Goal: Task Accomplishment & Management: Complete application form

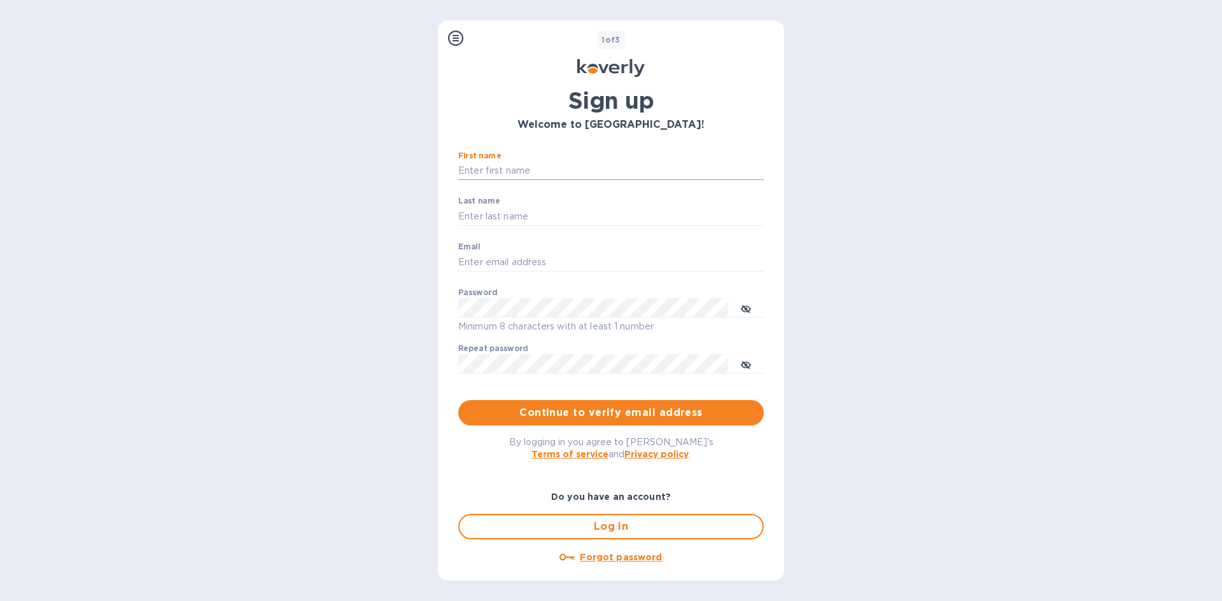
click at [540, 173] on input "First name" at bounding box center [610, 171] width 305 height 19
type input "[PERSON_NAME]"
drag, startPoint x: 491, startPoint y: 265, endPoint x: 445, endPoint y: 256, distance: 46.8
click at [445, 256] on div "1 of 3 Sign up Welcome to Koverly! First name [PERSON_NAME] ​ Last name [PERSON…" at bounding box center [611, 300] width 346 height 561
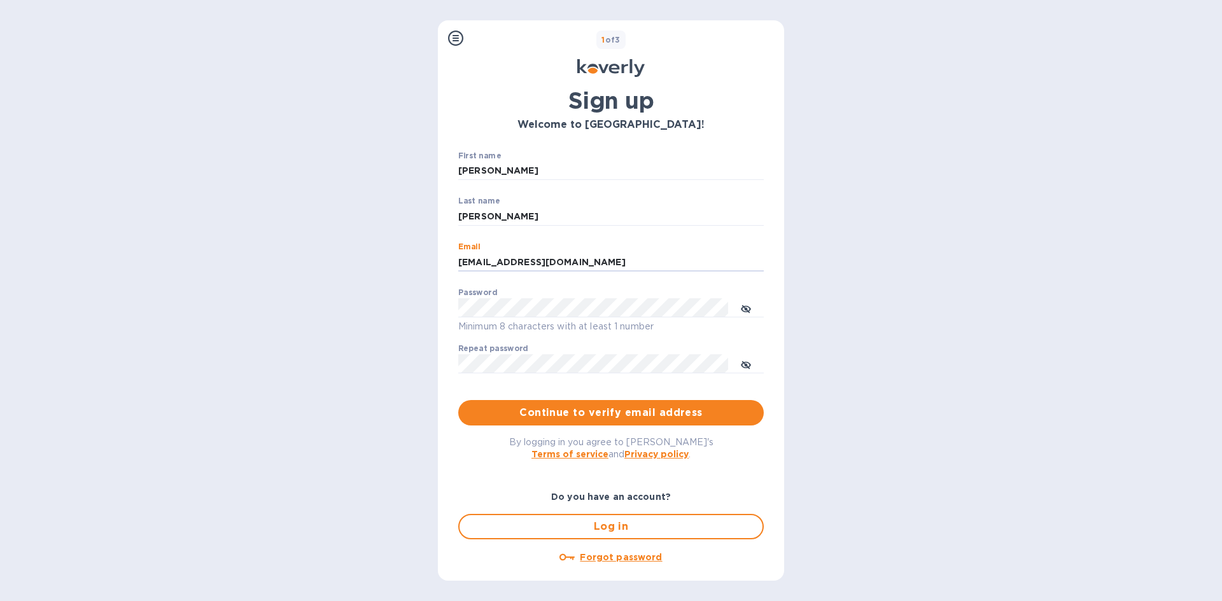
type input "[EMAIL_ADDRESS][DOMAIN_NAME]"
click at [742, 307] on icon "toggle password visibility" at bounding box center [746, 309] width 10 height 10
click at [438, 310] on div "1 of 3 Sign up Welcome to Koverly! First name [PERSON_NAME] ​ Last name [PERSON…" at bounding box center [611, 300] width 346 height 561
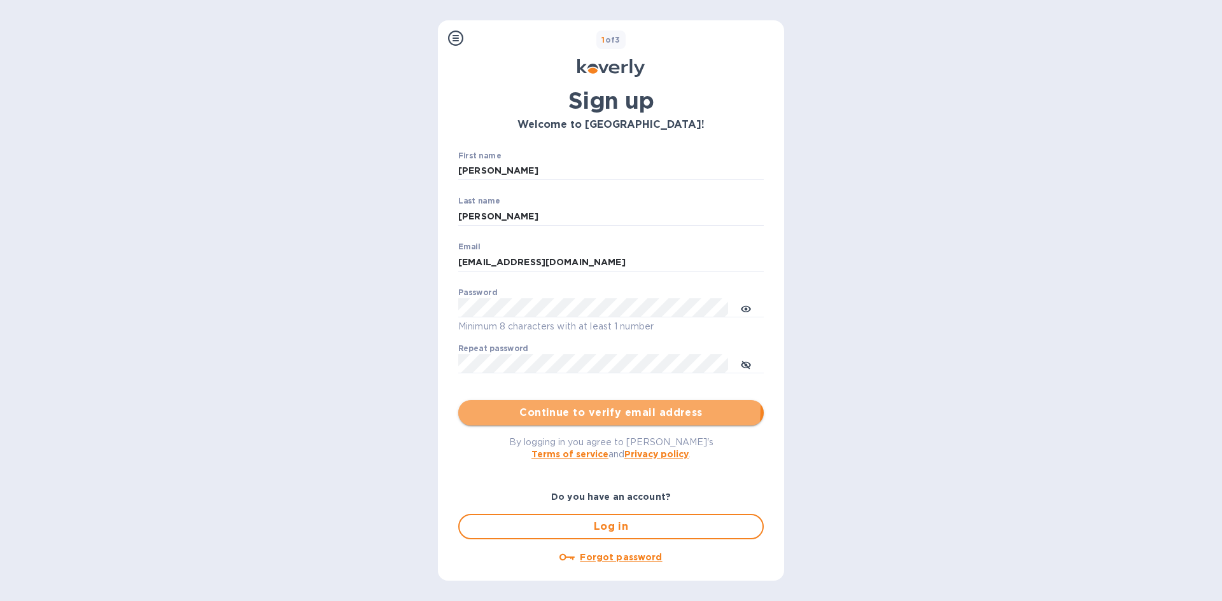
click at [575, 406] on span "Continue to verify email address" at bounding box center [610, 412] width 285 height 15
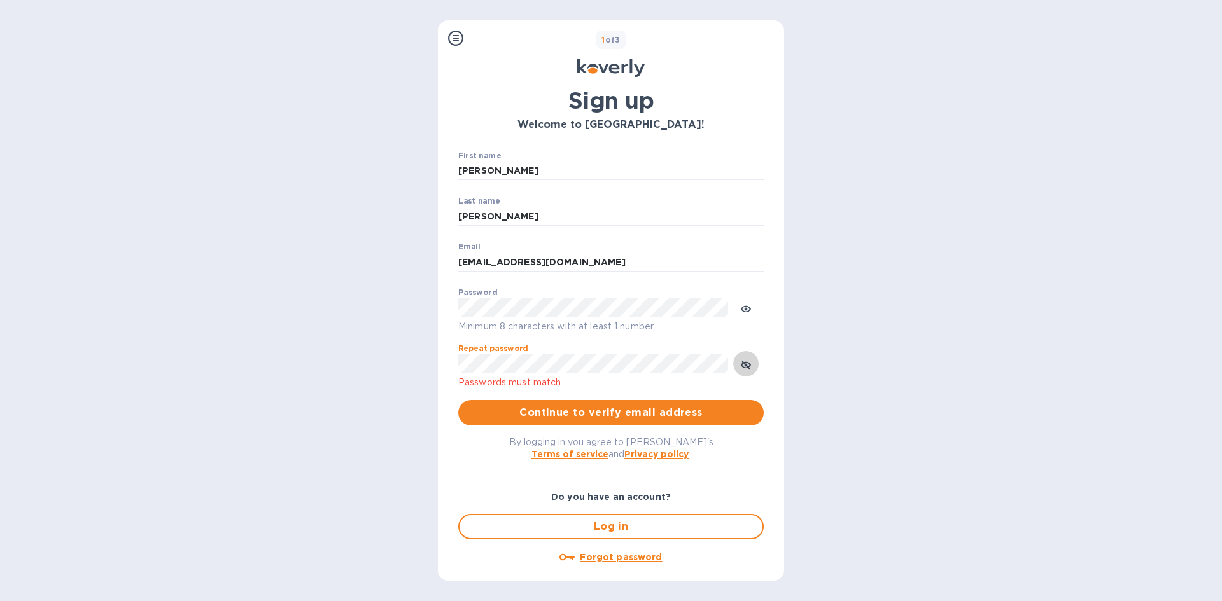
click at [751, 364] on button "toggle password visibility" at bounding box center [745, 363] width 25 height 25
click at [587, 430] on div "By logging in you agree to [PERSON_NAME]'s Terms of service and Privacy policy ." at bounding box center [611, 448] width 326 height 45
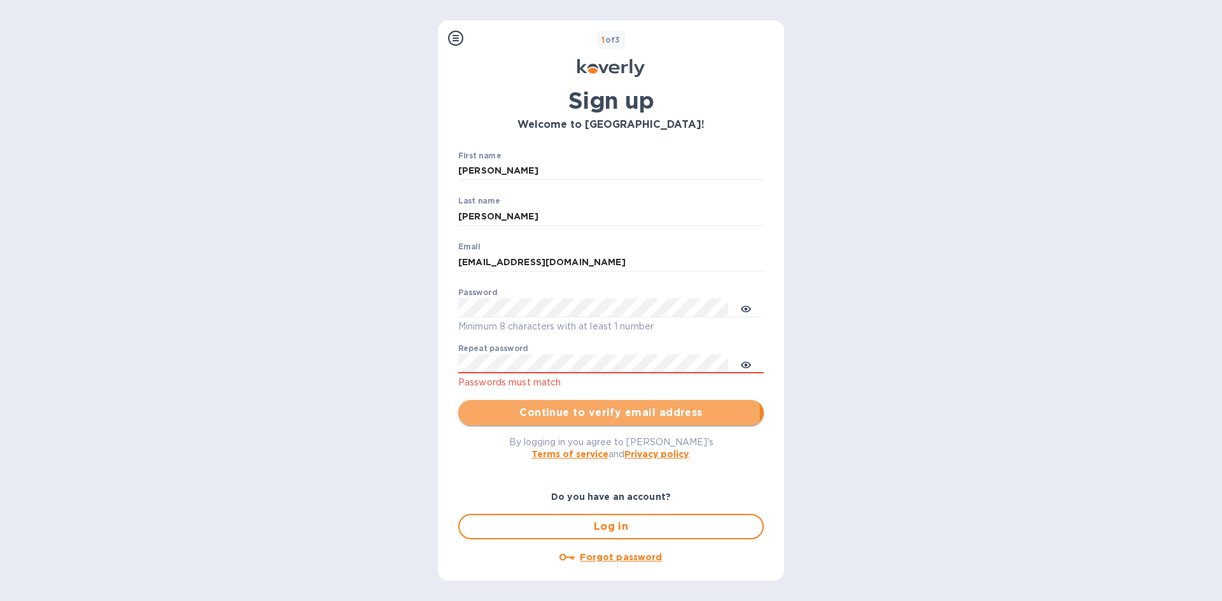
click at [587, 416] on span "Continue to verify email address" at bounding box center [610, 412] width 285 height 15
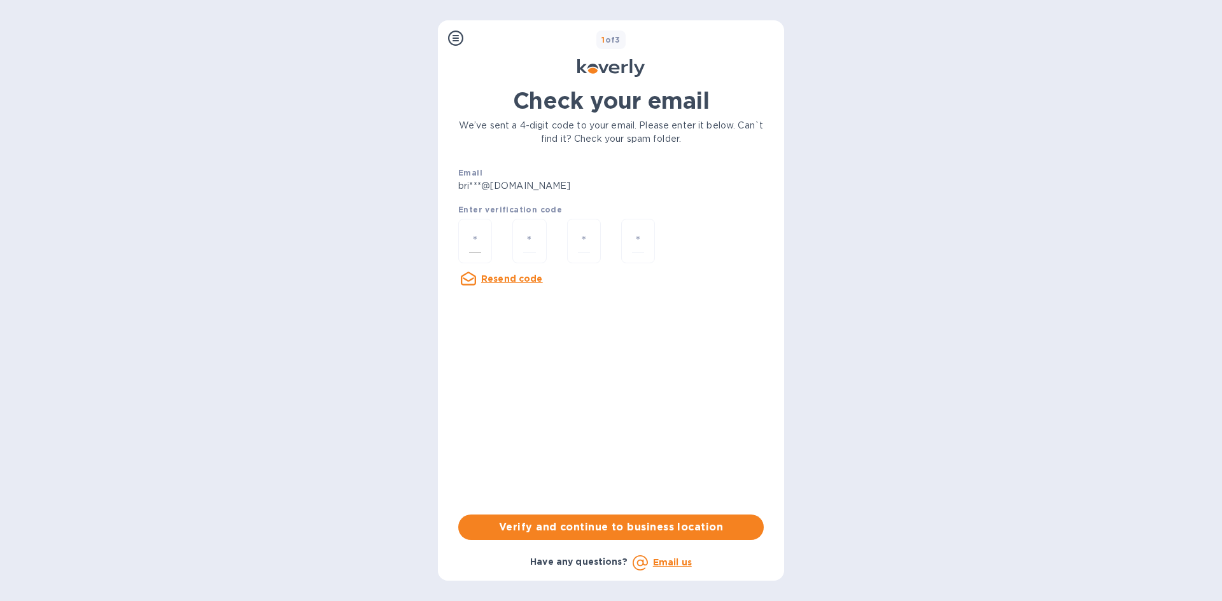
click at [477, 228] on div at bounding box center [475, 241] width 34 height 45
type input "8"
type input "6"
type input "5"
type input "0"
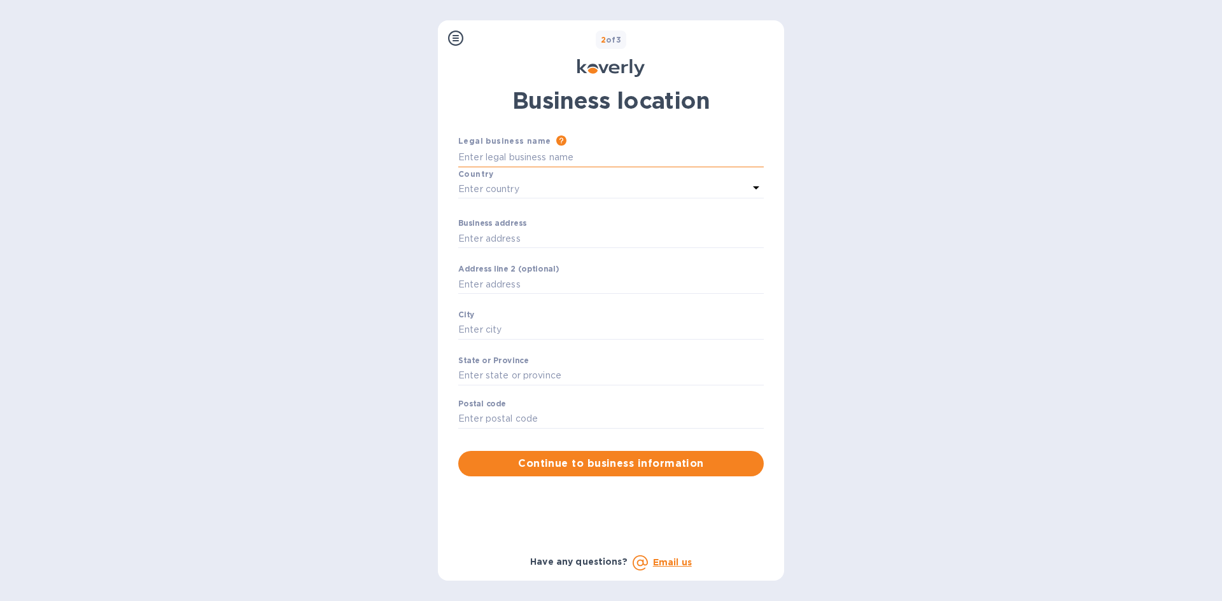
click at [491, 155] on input "Business address" at bounding box center [610, 157] width 305 height 19
type input "Bright Light US LLC"
click at [485, 186] on p "Enter country" at bounding box center [488, 189] width 61 height 13
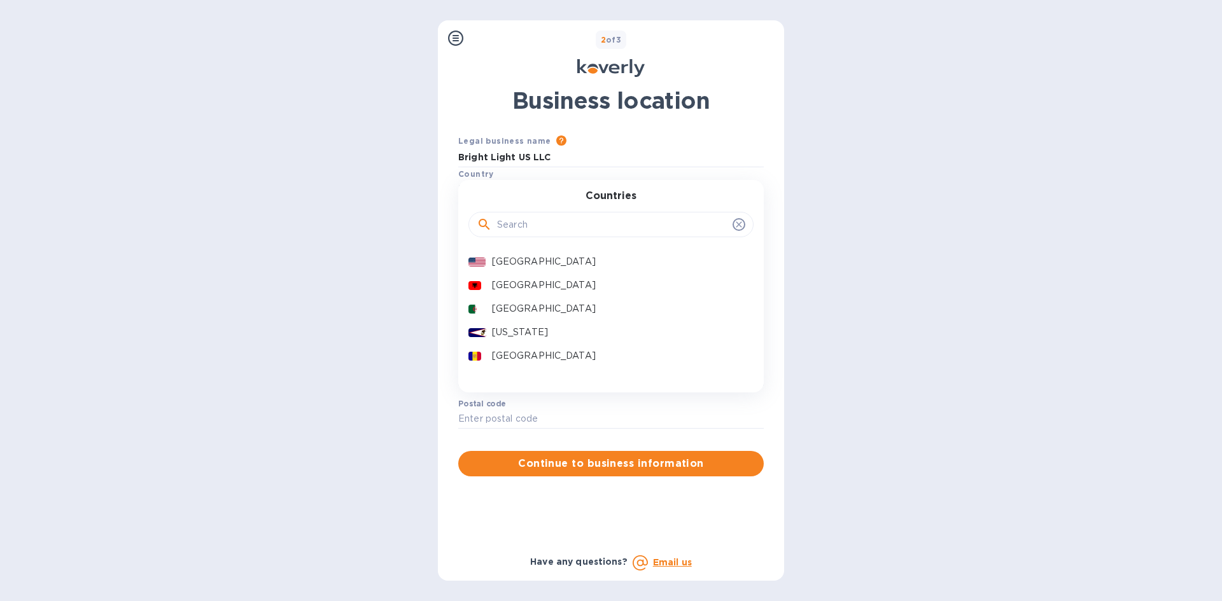
click at [533, 271] on div "[GEOGRAPHIC_DATA]" at bounding box center [605, 262] width 285 height 24
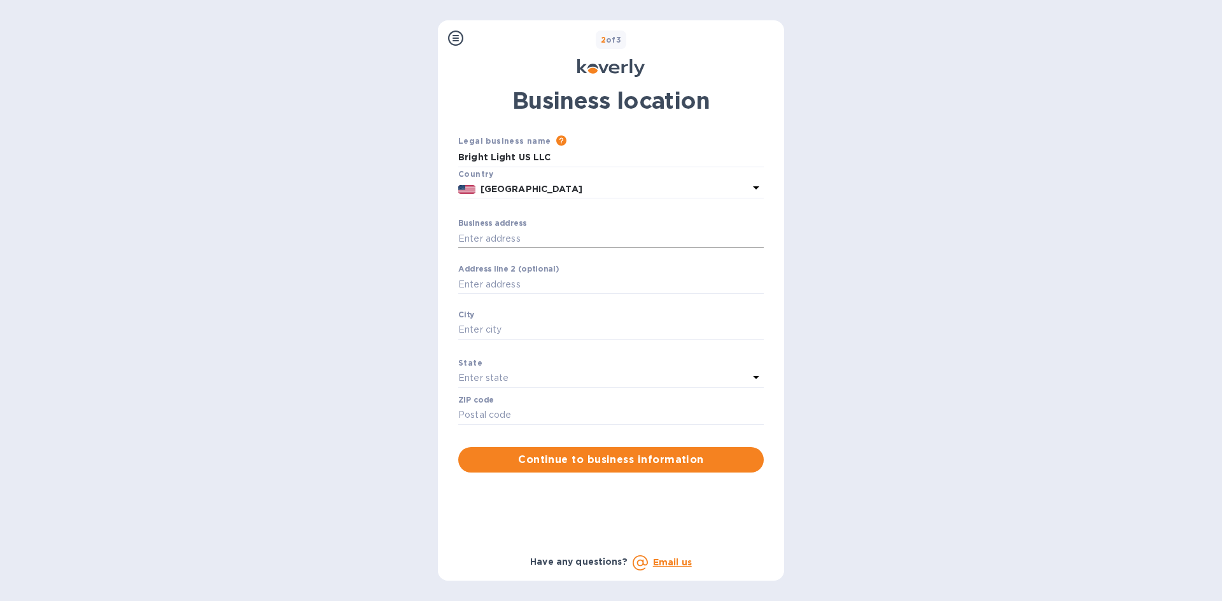
click at [517, 239] on input "Business address" at bounding box center [610, 238] width 305 height 19
type input "[STREET_ADDRESS]"
type input "Toms River"
type input "08755"
click at [464, 239] on input "[STREET_ADDRESS]" at bounding box center [610, 238] width 305 height 19
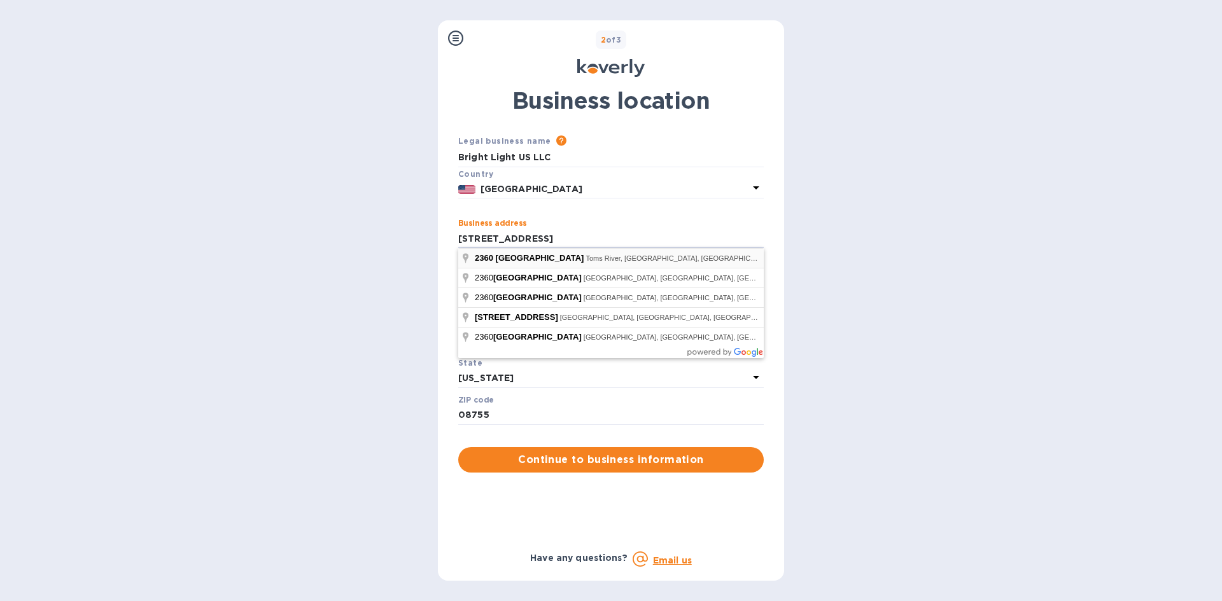
type input "[STREET_ADDRESS]"
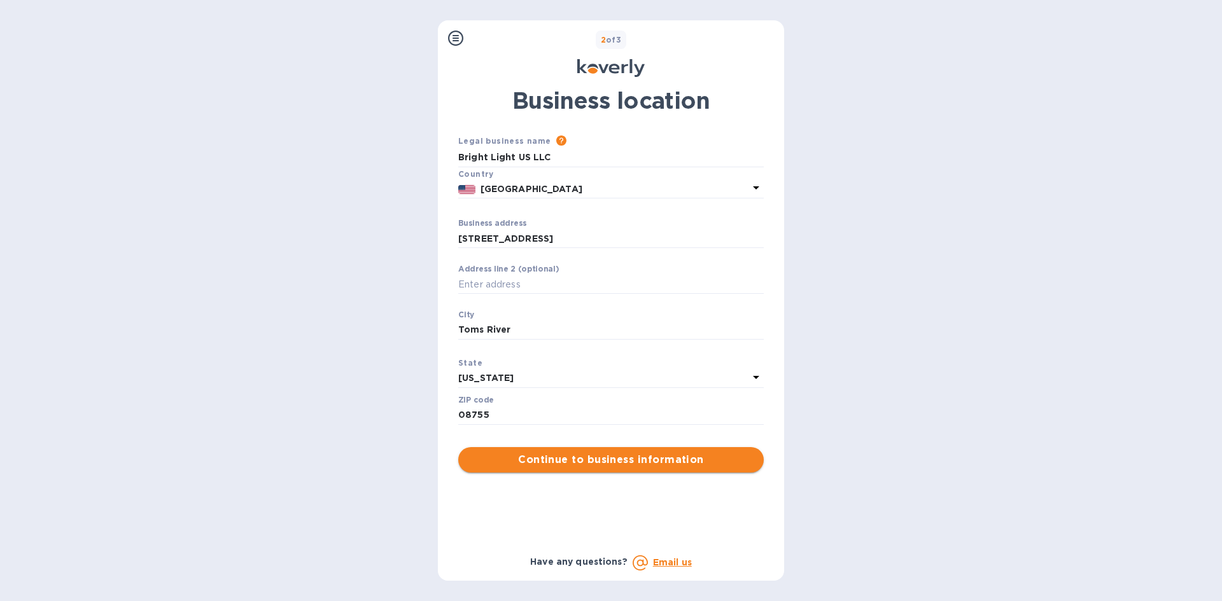
click at [594, 471] on button "Continue to business information" at bounding box center [610, 459] width 305 height 25
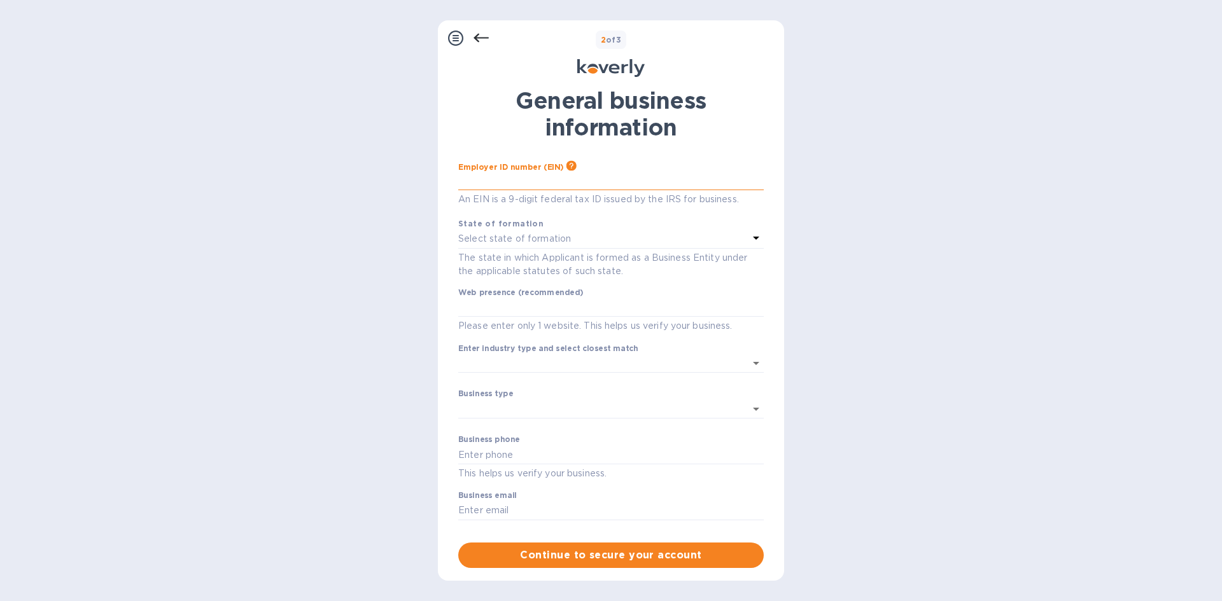
click at [533, 173] on input "text" at bounding box center [610, 180] width 305 height 19
click at [602, 236] on div "Select state of formation" at bounding box center [603, 239] width 290 height 18
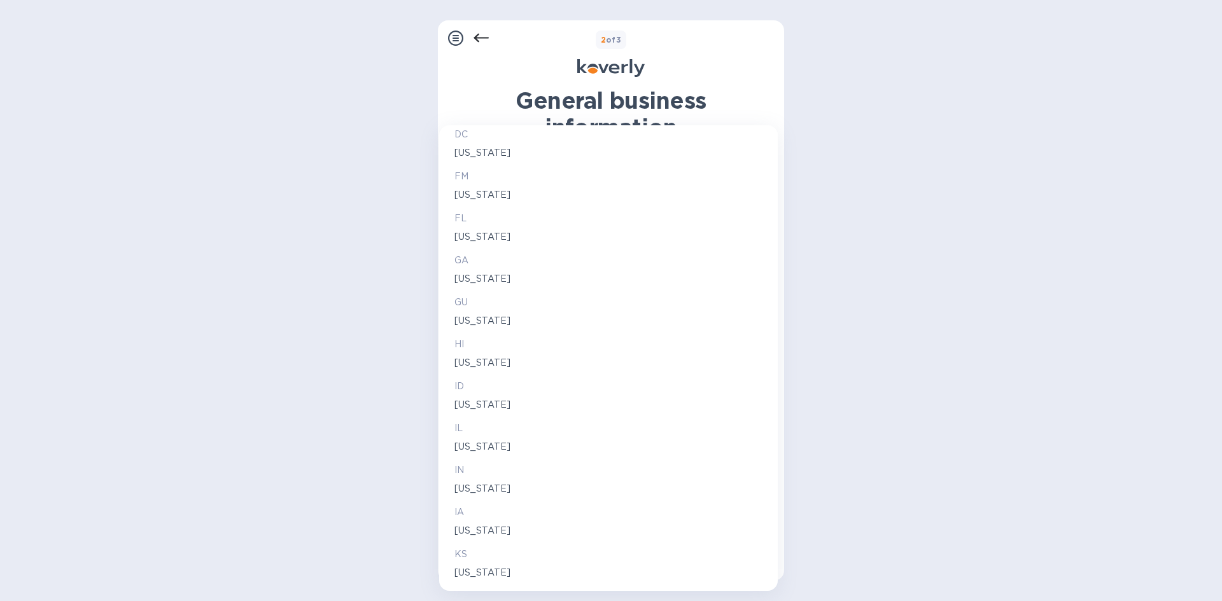
scroll to position [1273, 0]
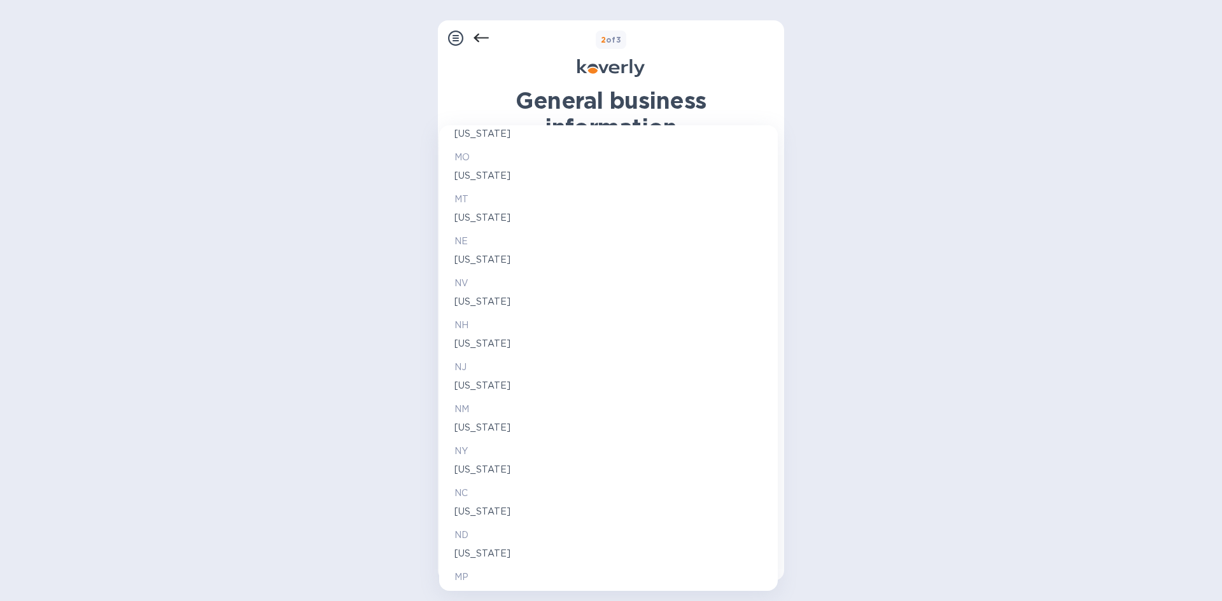
click at [475, 382] on p "[US_STATE]" at bounding box center [608, 385] width 308 height 13
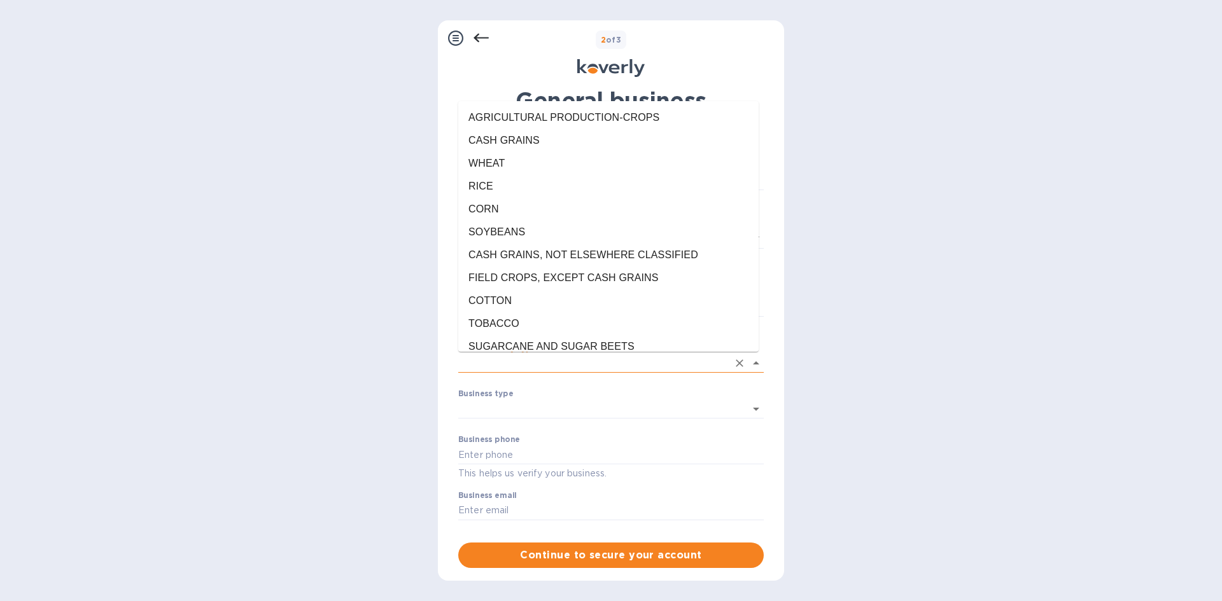
click at [552, 368] on input "Enter industry type and select closest match" at bounding box center [593, 363] width 270 height 18
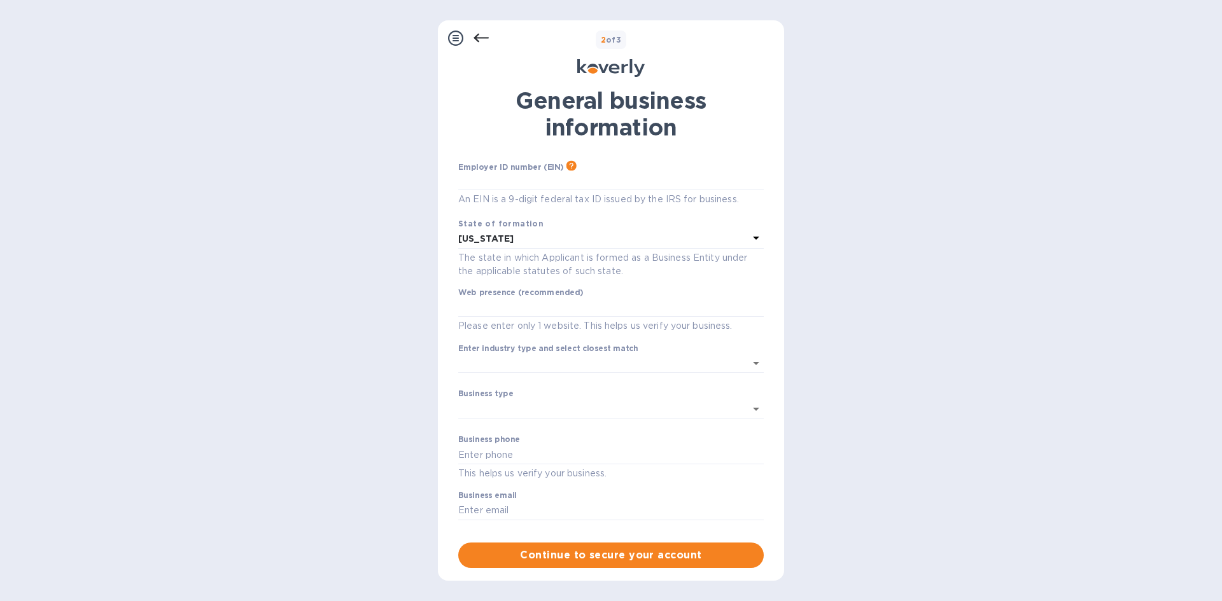
click at [422, 359] on div "Steps Koverly account Business information Secure your account 2 of 3 General b…" at bounding box center [611, 300] width 1222 height 601
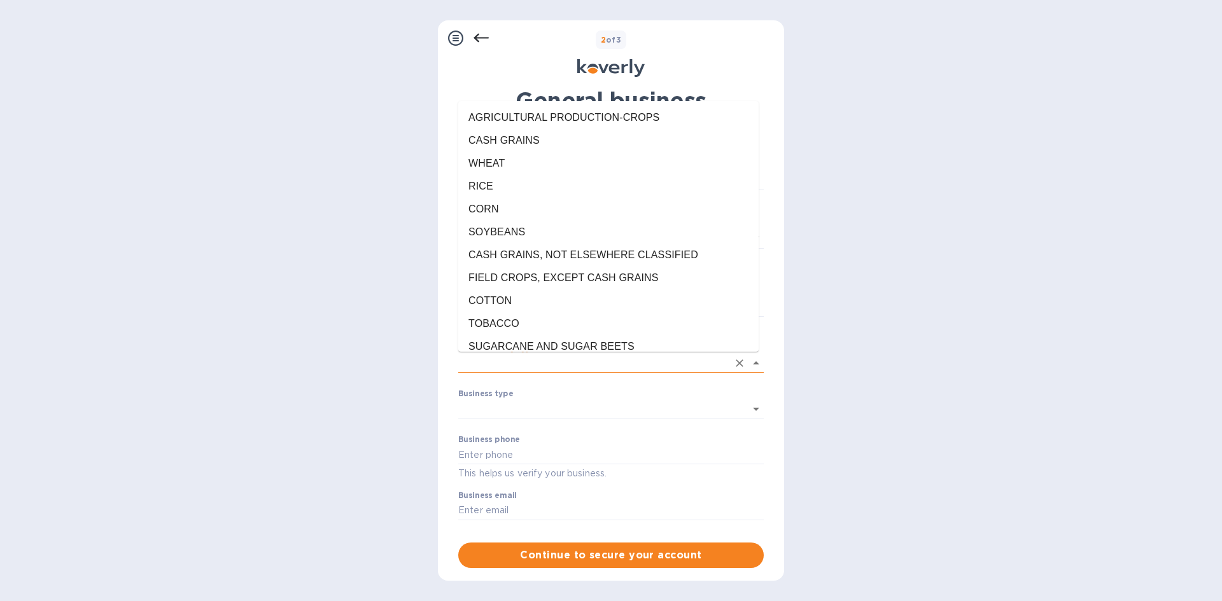
click at [538, 358] on input "Enter industry type and select closest match" at bounding box center [593, 363] width 270 height 18
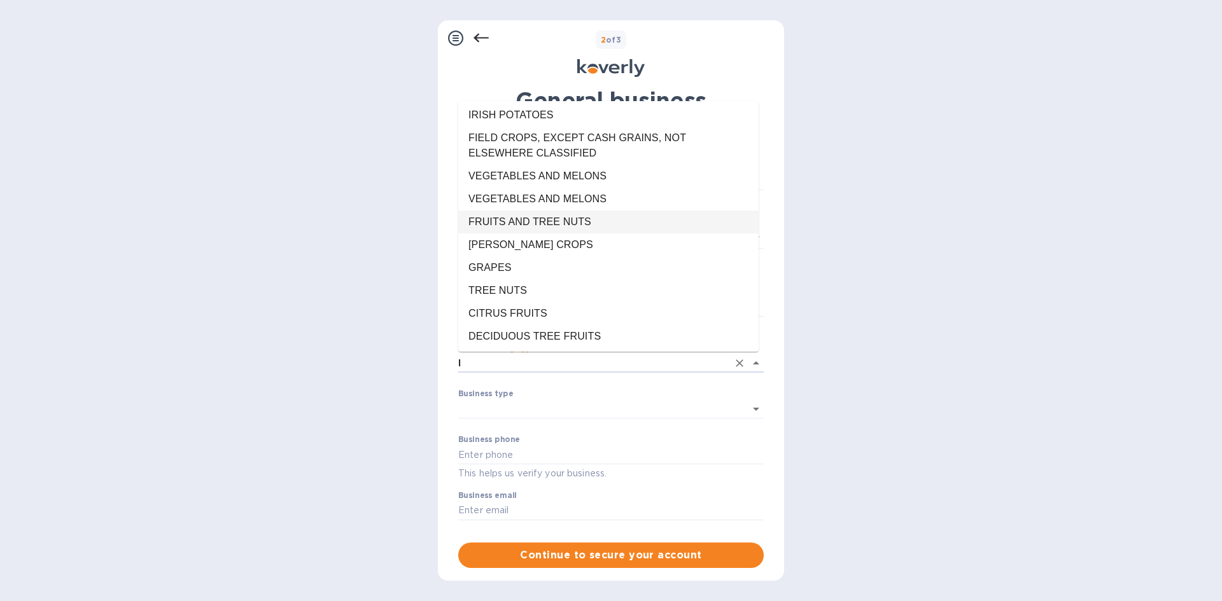
scroll to position [0, 0]
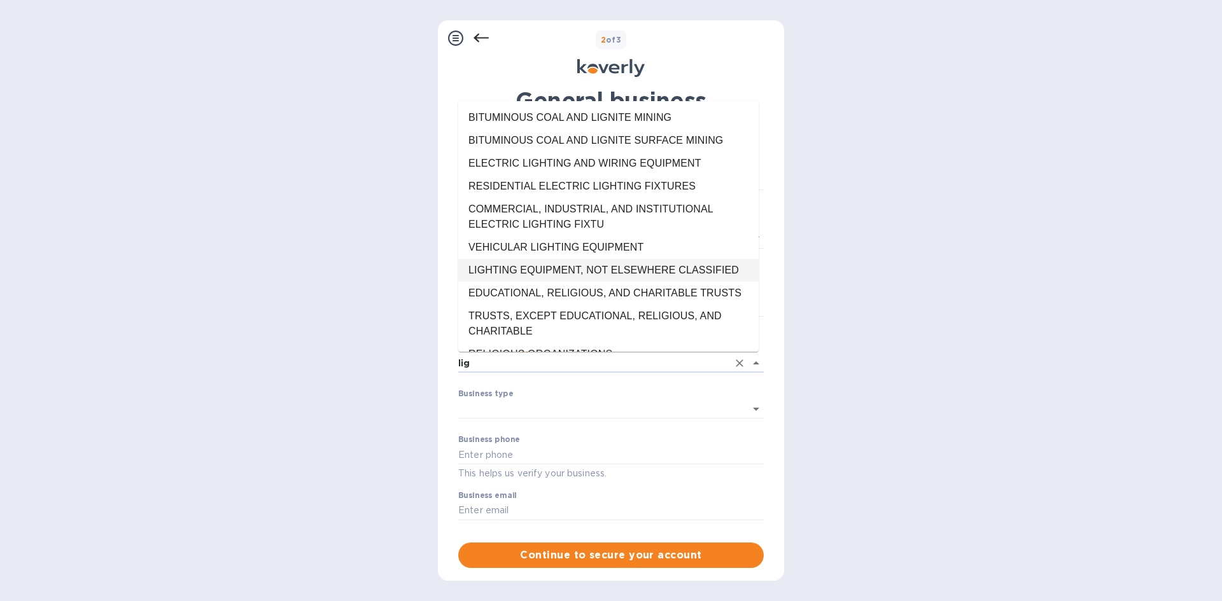
drag, startPoint x: 552, startPoint y: 272, endPoint x: 544, endPoint y: 276, distance: 9.1
click at [544, 276] on li "LIGHTING EQUIPMENT, NOT ELSEWHERE CLASSIFIED" at bounding box center [608, 270] width 300 height 23
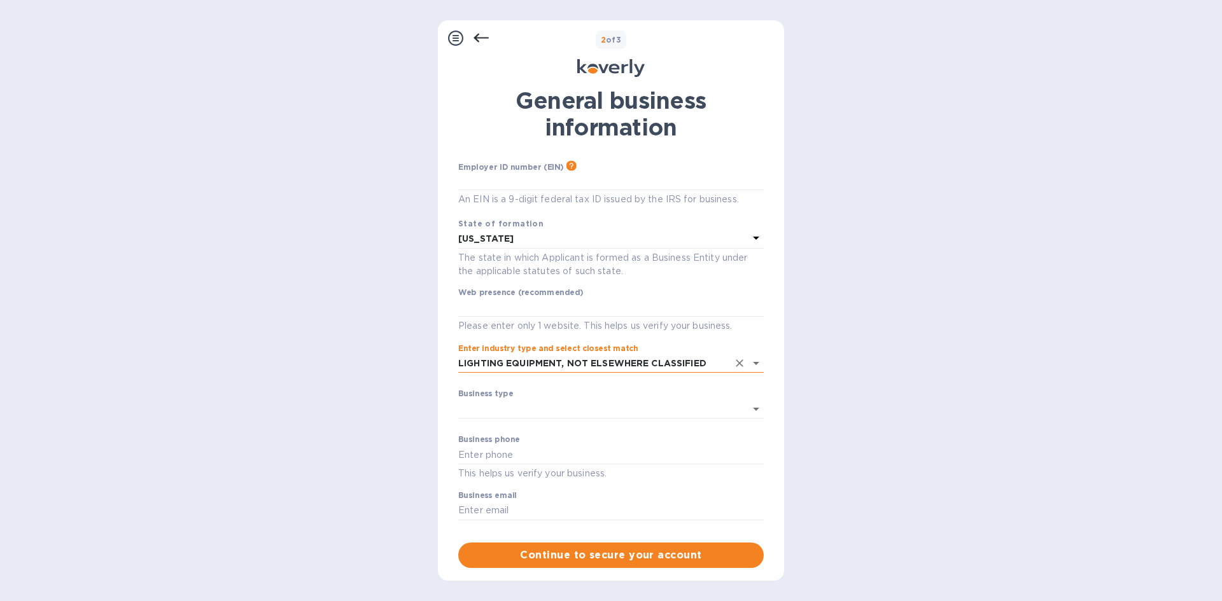
click at [566, 363] on input "LIGHTING EQUIPMENT, NOT ELSEWHERE CLASSIFIED" at bounding box center [593, 363] width 270 height 18
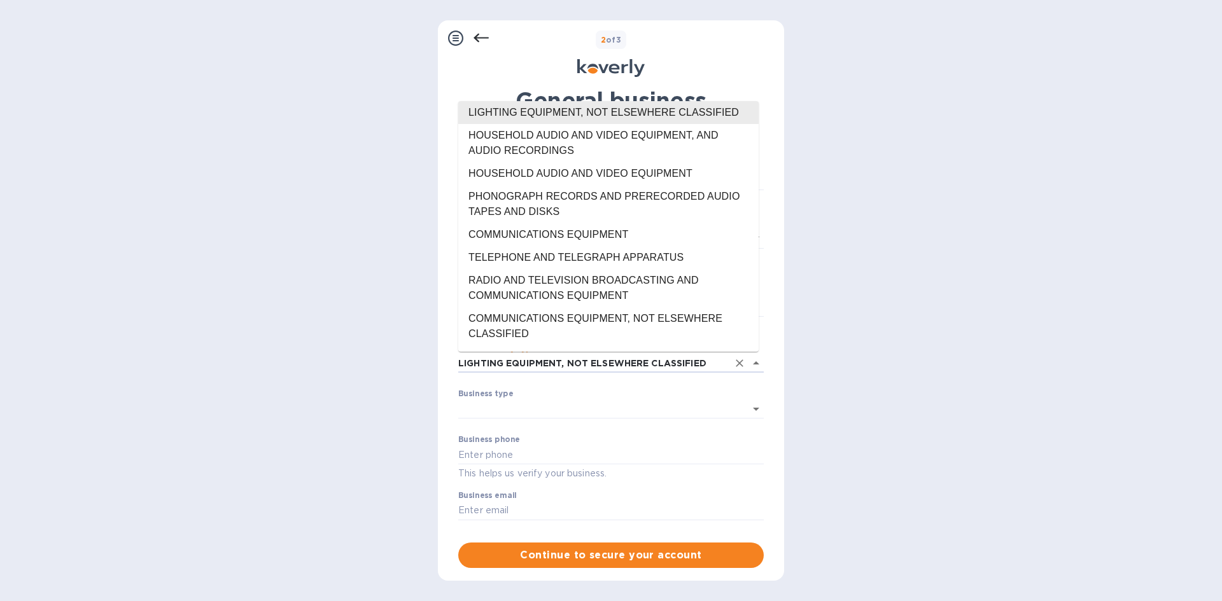
scroll to position [19114, 0]
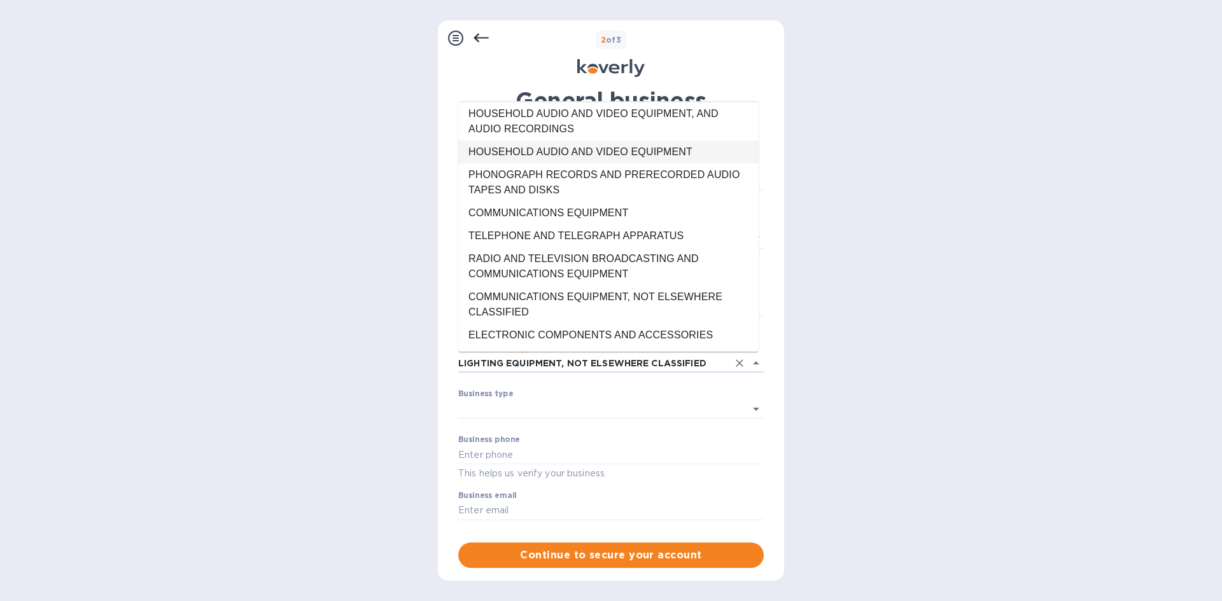
click at [527, 393] on div "Employer ID number (EIN) Please make sure it matches the information on your SS…" at bounding box center [610, 364] width 305 height 407
type input "LIGHTING EQUIPMENT, NOT ELSEWHERE CLASSIFIED"
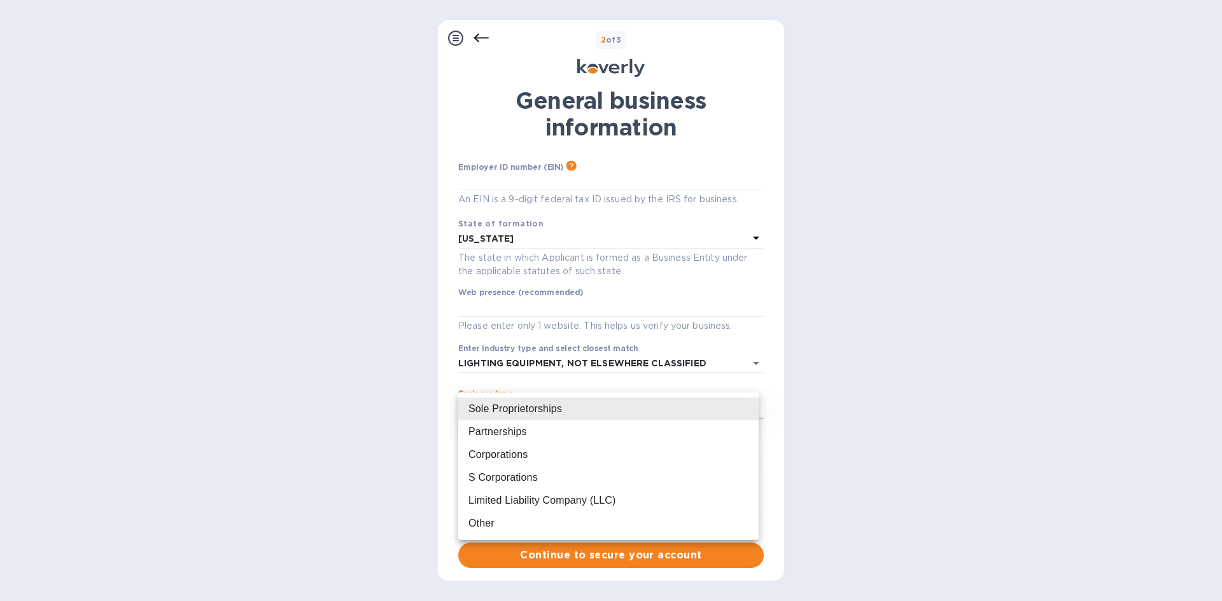
click at [531, 403] on body "Sign up with Koverly Steps Koverly account Business information Secure your acc…" at bounding box center [611, 300] width 1222 height 601
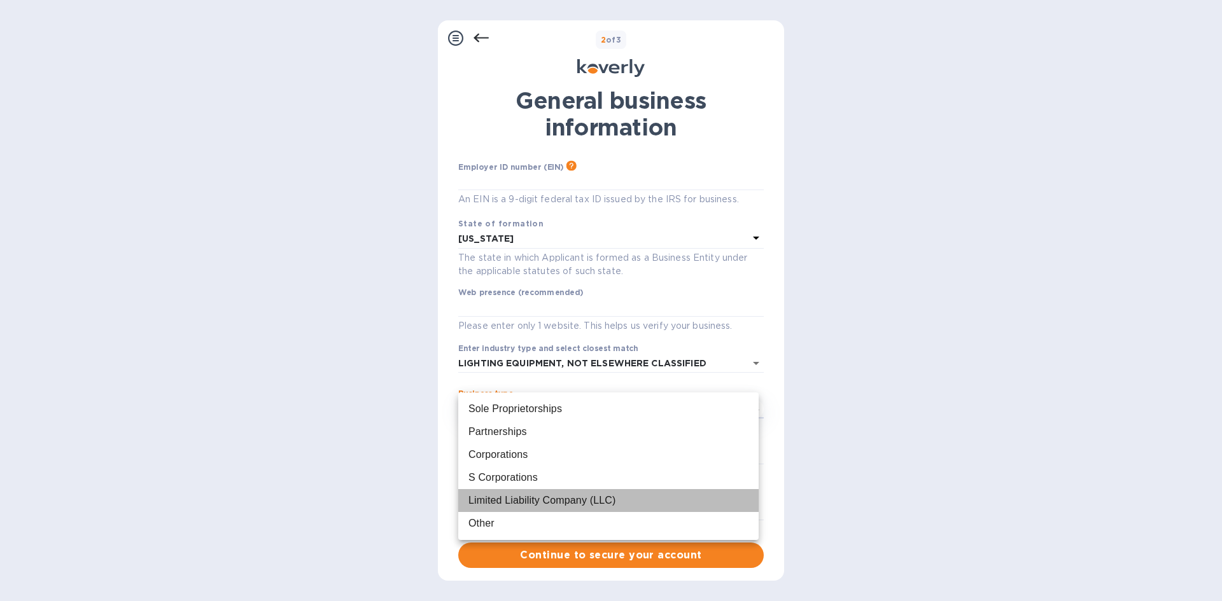
click at [502, 498] on div "Limited Liability Company (LLC)" at bounding box center [541, 500] width 147 height 15
type input "Limited Liability Company (LLC)"
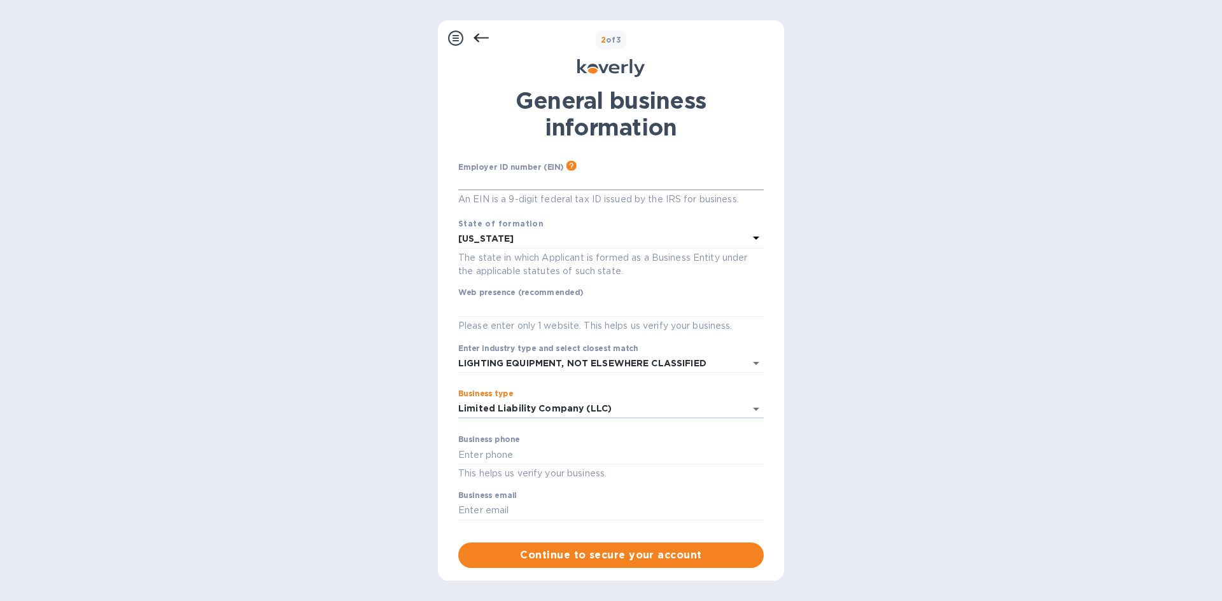
click at [585, 180] on input "text" at bounding box center [610, 180] width 305 height 19
type input "***66"
click at [507, 457] on input "text" at bounding box center [610, 454] width 305 height 19
click at [518, 450] on input "text" at bounding box center [610, 454] width 305 height 19
paste input "[PHONE_NUMBER]"
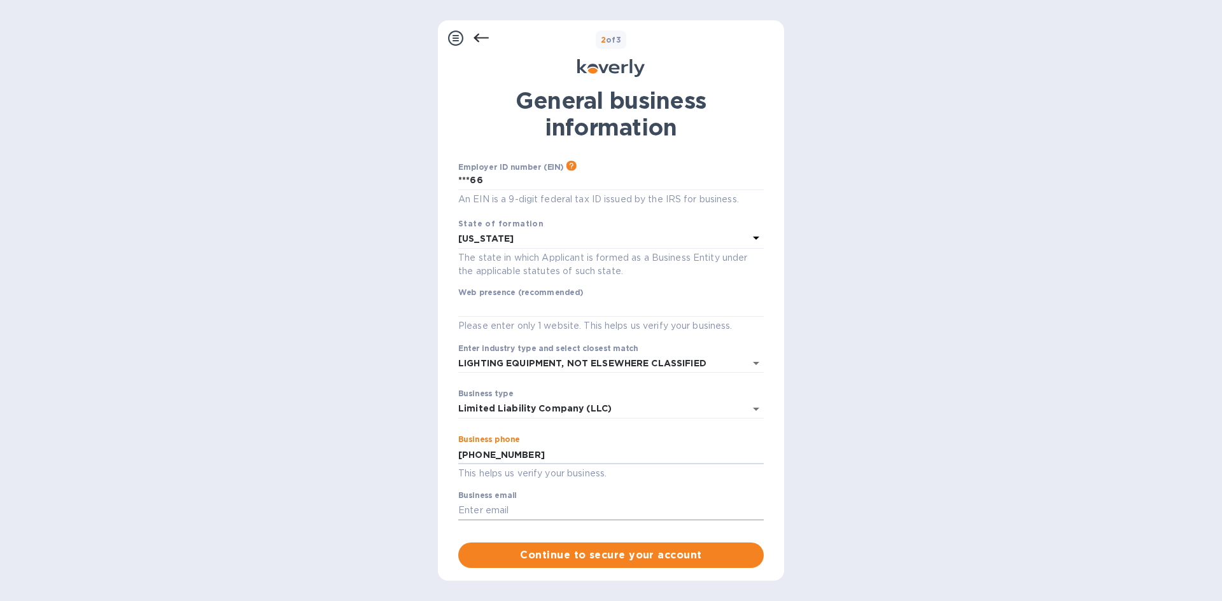
type input "[PHONE_NUMBER]"
click at [501, 508] on input "text" at bounding box center [610, 510] width 305 height 19
type input "[EMAIL_ADDRESS][DOMAIN_NAME]"
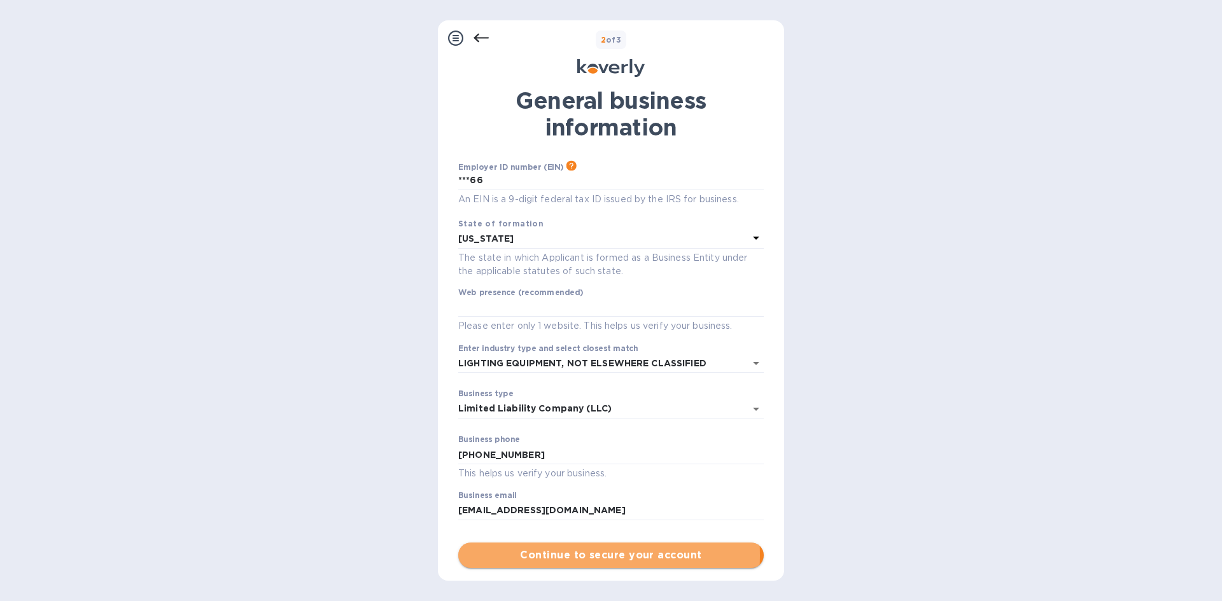
click at [573, 555] on span "Continue to secure your account" at bounding box center [610, 555] width 285 height 15
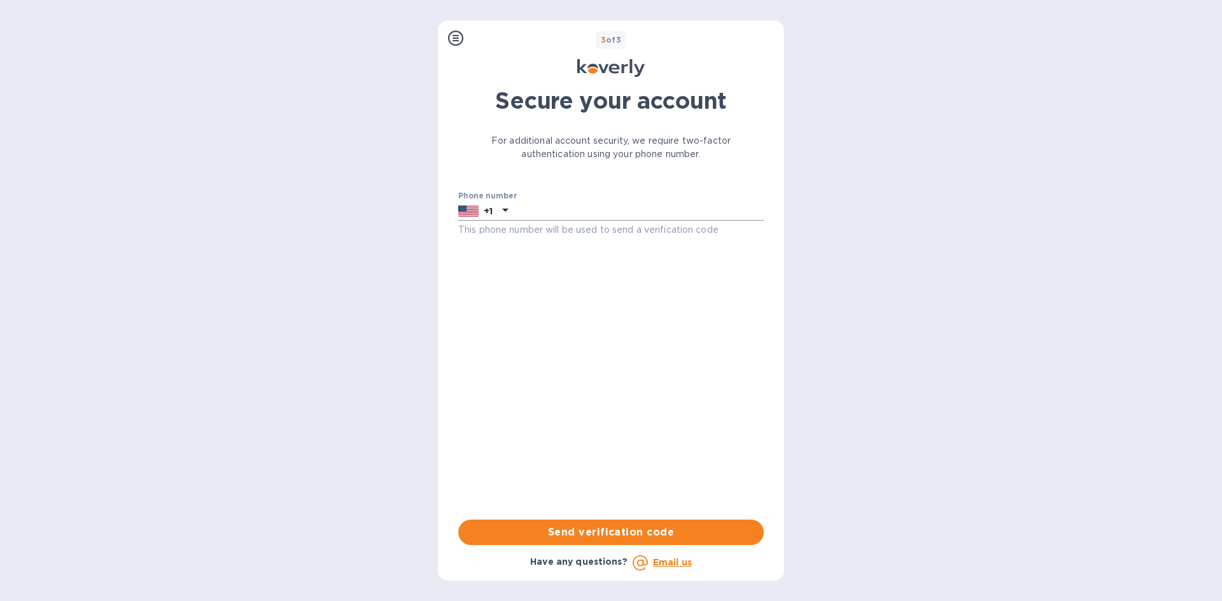
click at [584, 213] on input "text" at bounding box center [638, 211] width 251 height 19
click at [653, 209] on input "text" at bounding box center [638, 211] width 251 height 19
drag, startPoint x: 599, startPoint y: 212, endPoint x: 517, endPoint y: 299, distance: 119.7
click at [517, 299] on div "Phone number +1 This phone number will be used to send a verification code Send…" at bounding box center [611, 340] width 326 height 318
click at [572, 207] on input "text" at bounding box center [638, 211] width 251 height 19
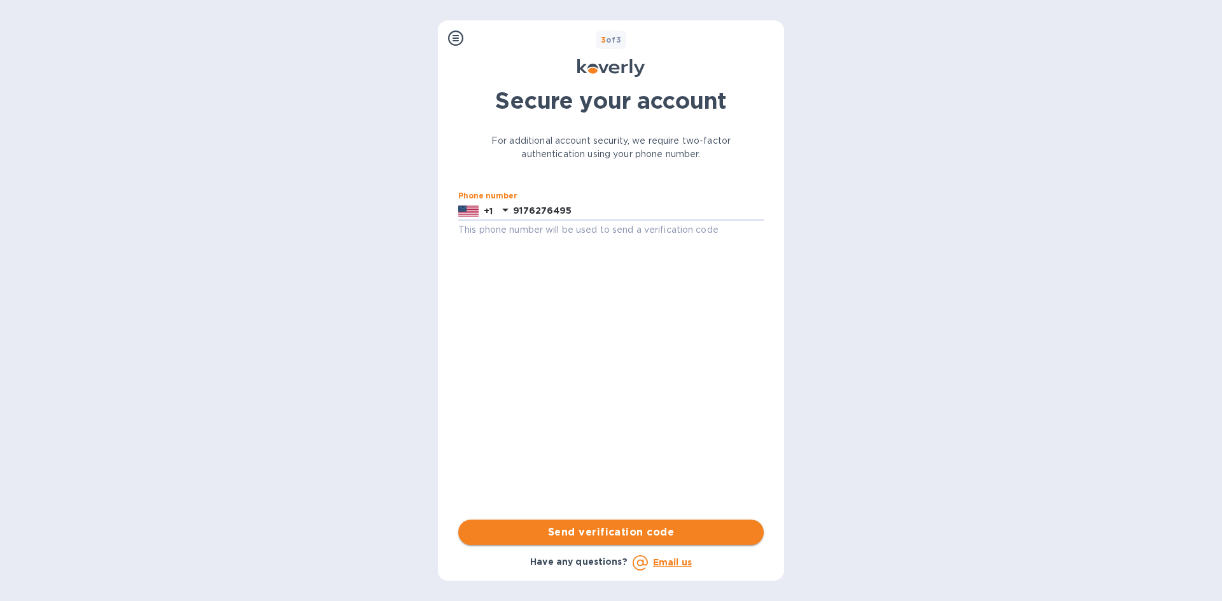
type input "9176276495"
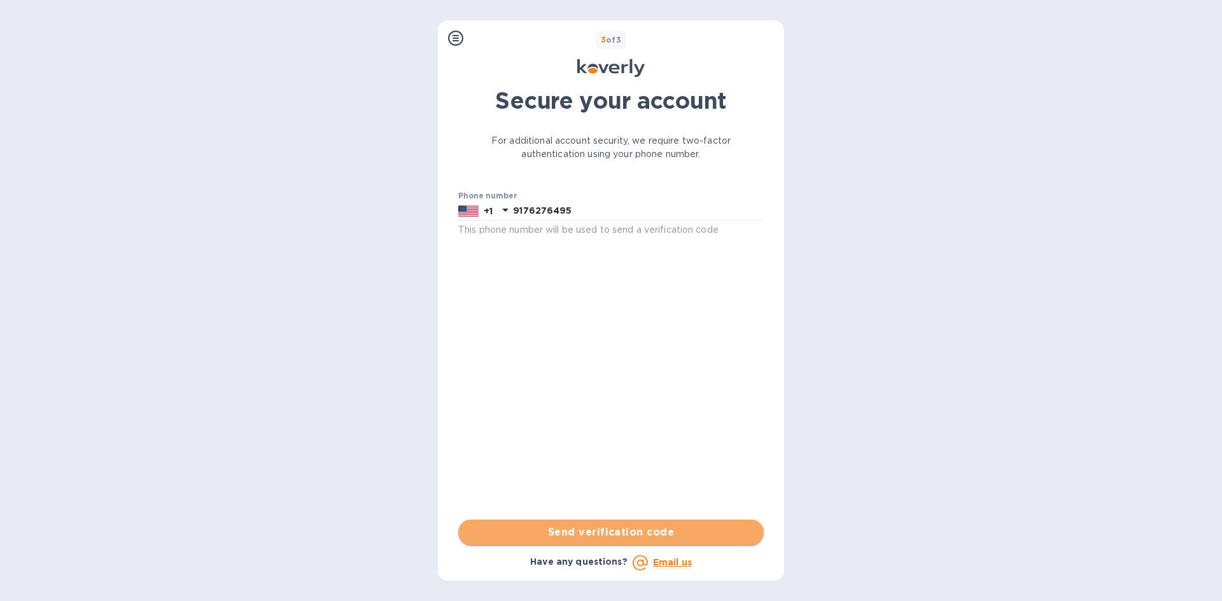
click at [573, 537] on span "Send verification code" at bounding box center [610, 532] width 285 height 15
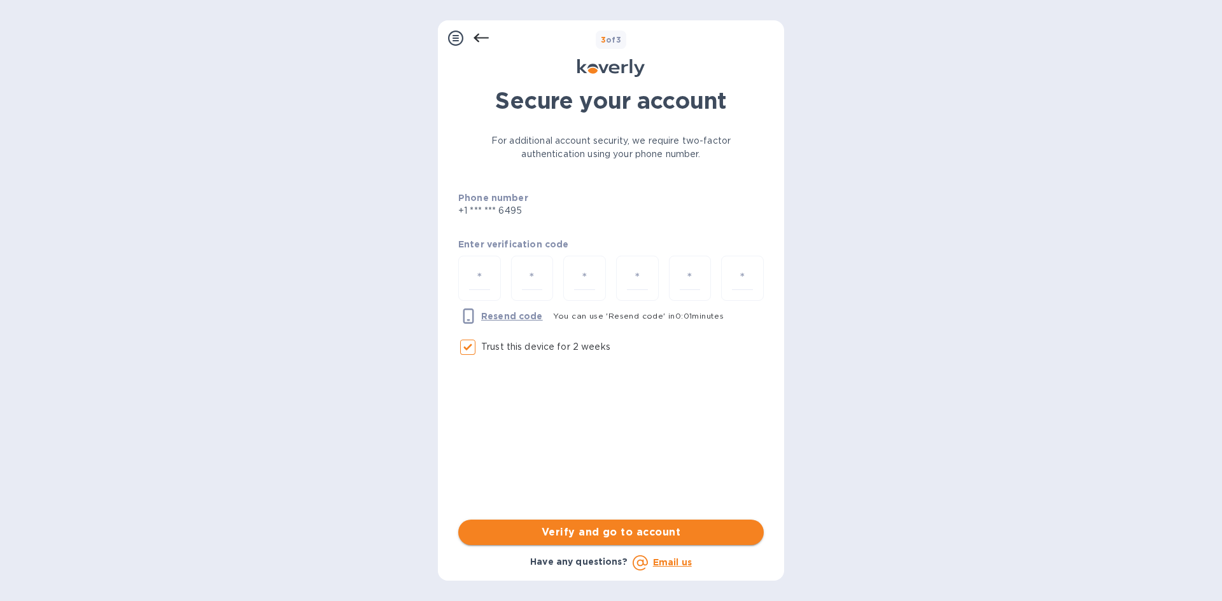
click at [582, 531] on span "Verify and go to account" at bounding box center [610, 532] width 285 height 15
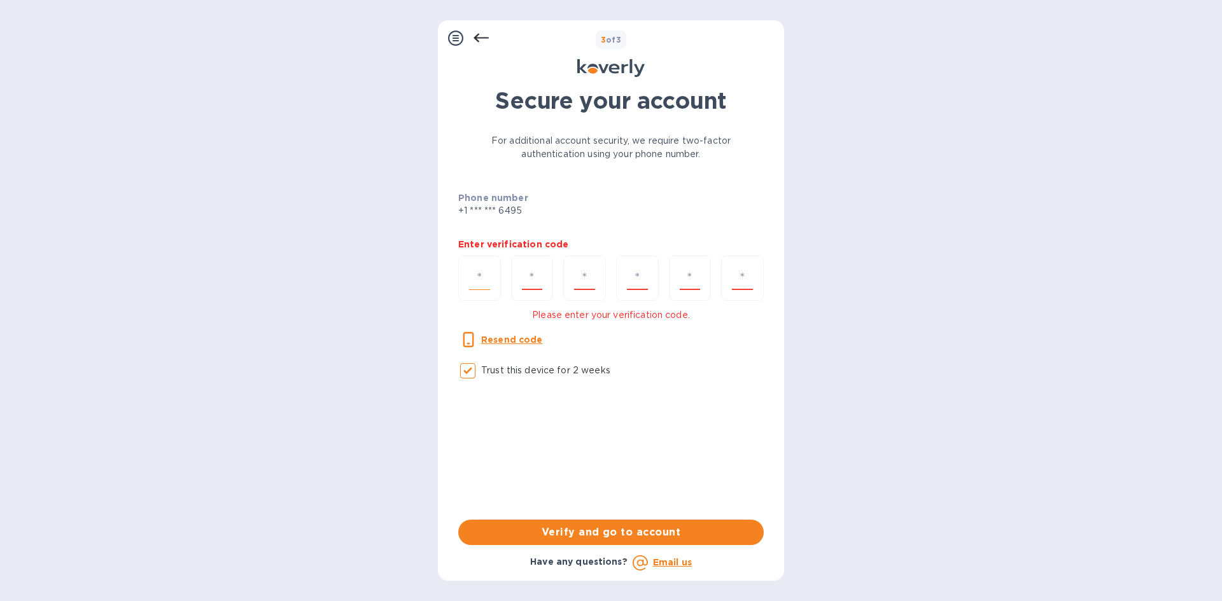
click at [484, 286] on input "number" at bounding box center [479, 279] width 21 height 24
type input "9"
type input "6"
type input "5"
type input "2"
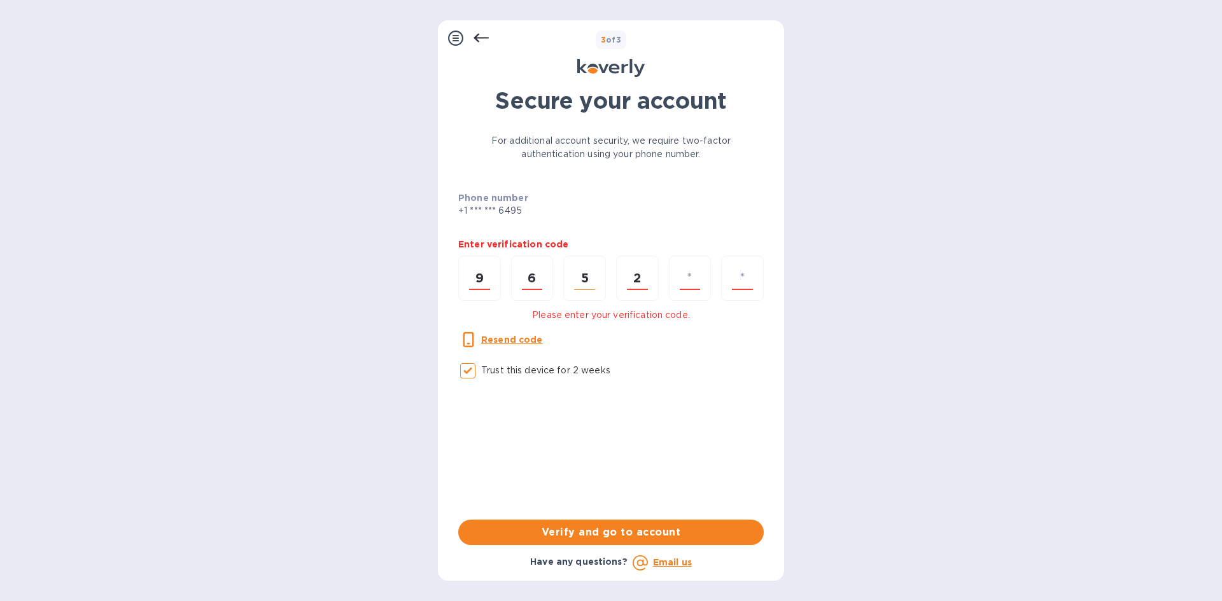
type input "6"
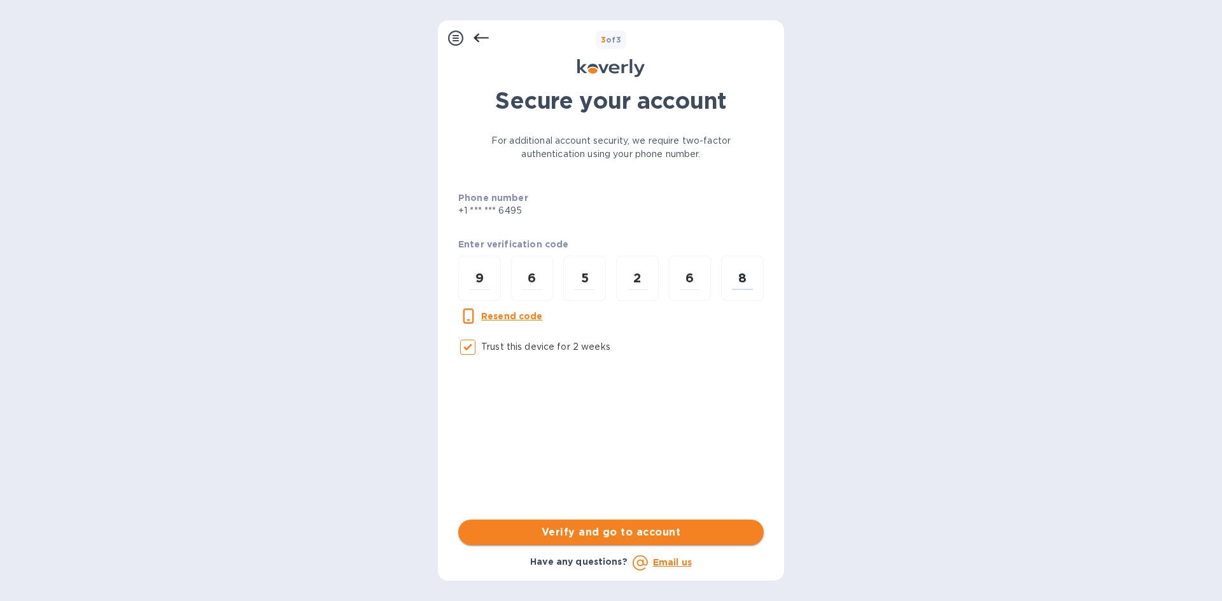
type input "8"
click at [597, 533] on span "Verify and go to account" at bounding box center [610, 532] width 285 height 15
